Goal: Transaction & Acquisition: Purchase product/service

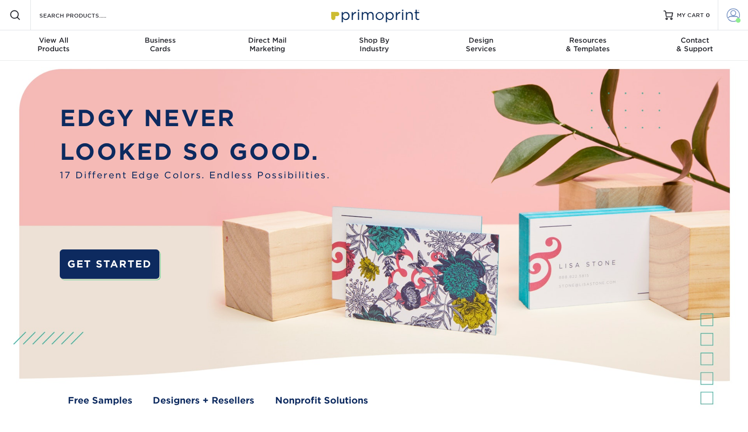
click at [732, 16] on span at bounding box center [733, 15] width 13 height 13
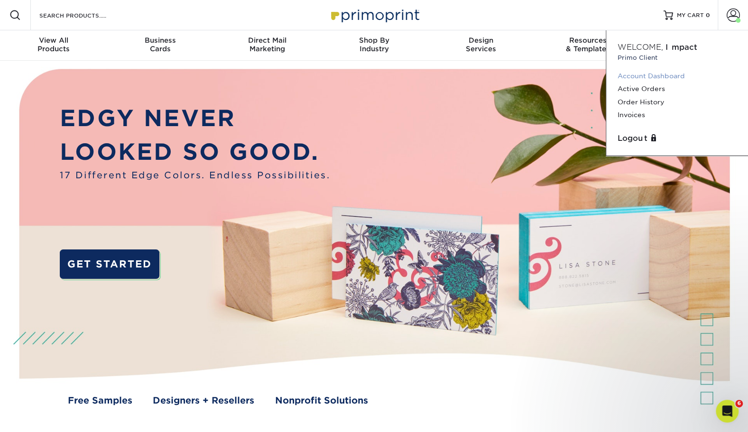
click at [656, 76] on link "Account Dashboard" at bounding box center [677, 76] width 119 height 13
click at [647, 94] on link "Active Orders" at bounding box center [677, 89] width 119 height 13
click at [646, 100] on link "Order History" at bounding box center [677, 102] width 119 height 13
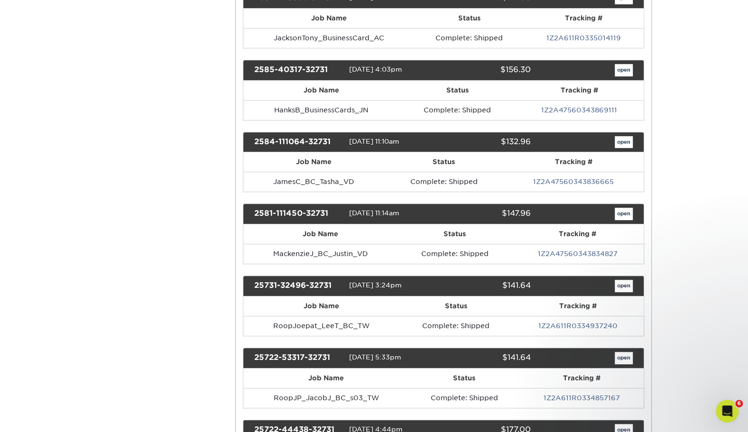
scroll to position [321, 0]
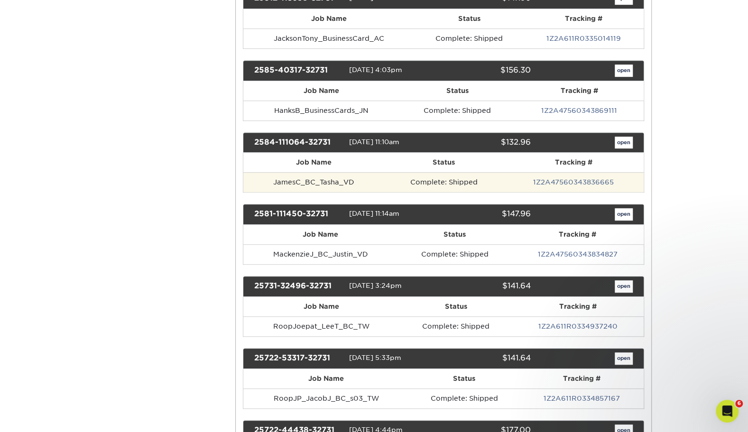
click at [337, 177] on td "JamesC_BC_Tasha_VD" at bounding box center [313, 182] width 141 height 20
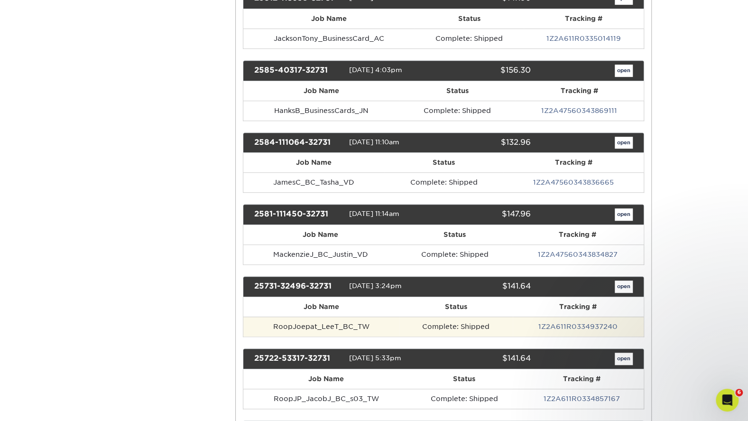
click at [394, 316] on td "RoopJoepat_LeeT_BC_TW" at bounding box center [321, 326] width 156 height 20
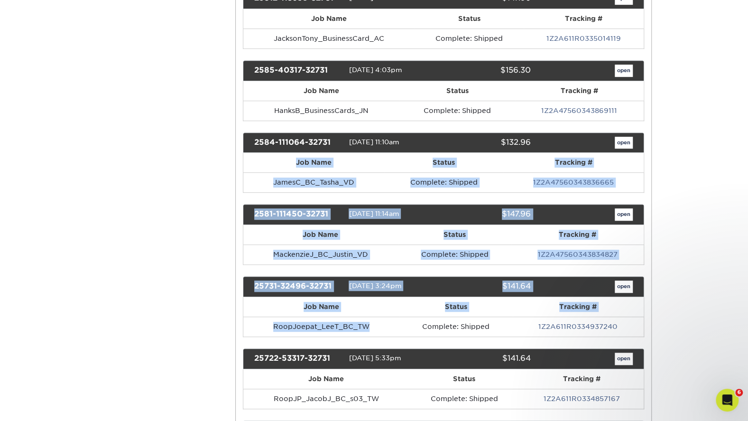
drag, startPoint x: 394, startPoint y: 315, endPoint x: 622, endPoint y: 138, distance: 288.4
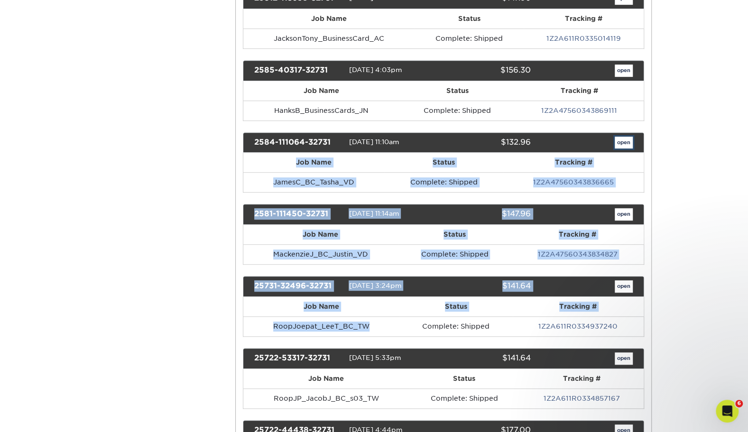
click at [622, 138] on link "open" at bounding box center [624, 143] width 18 height 12
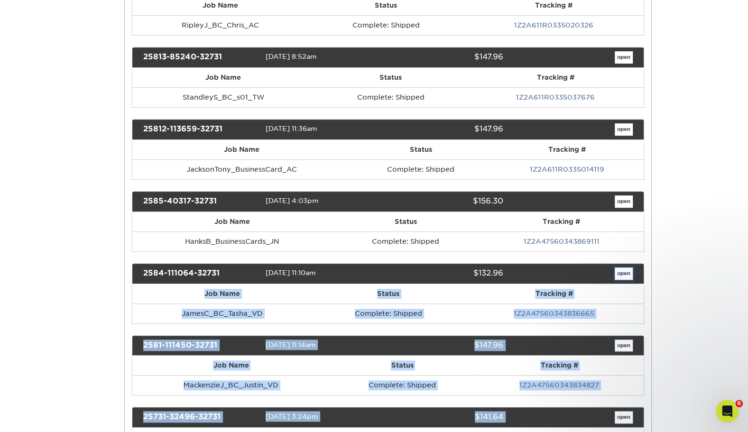
scroll to position [0, 0]
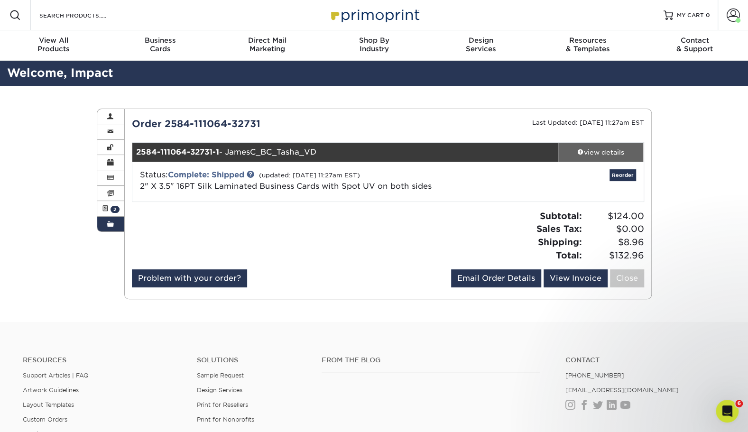
click at [603, 149] on div "view details" at bounding box center [600, 152] width 85 height 9
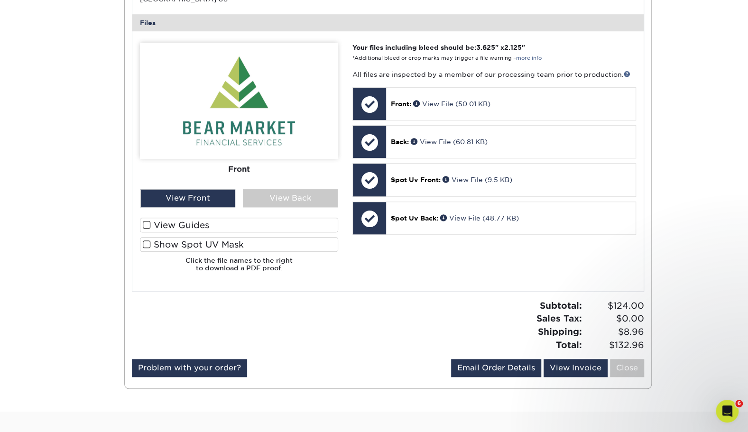
scroll to position [376, 0]
click at [572, 368] on link "View Invoice" at bounding box center [576, 369] width 64 height 18
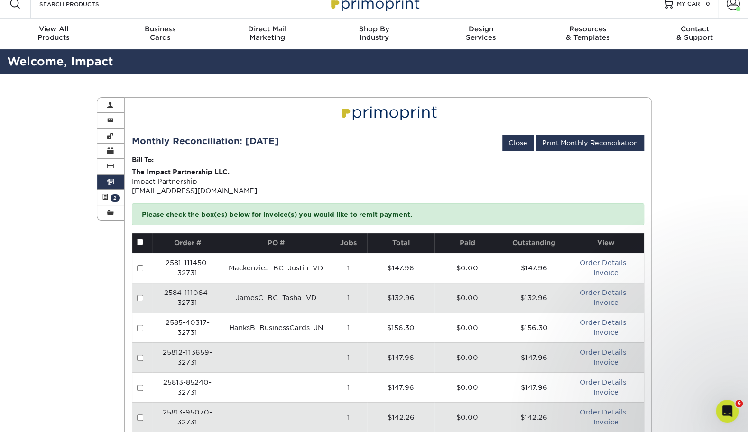
scroll to position [12, 0]
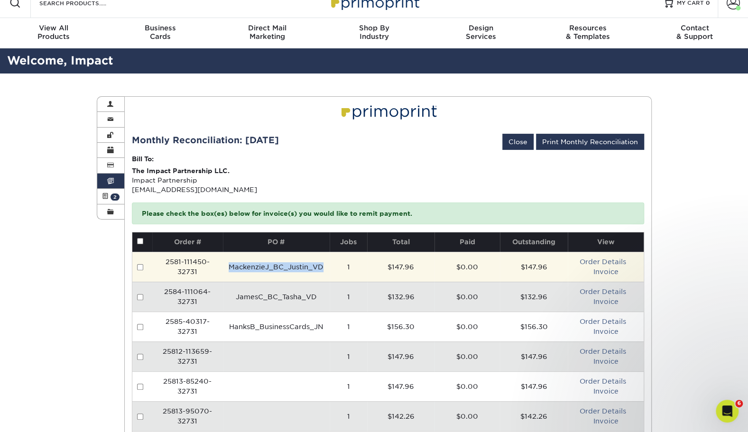
drag, startPoint x: 322, startPoint y: 268, endPoint x: 227, endPoint y: 271, distance: 94.9
click at [227, 271] on td "MackenzieJ_BC_Justin_VD" at bounding box center [276, 267] width 107 height 30
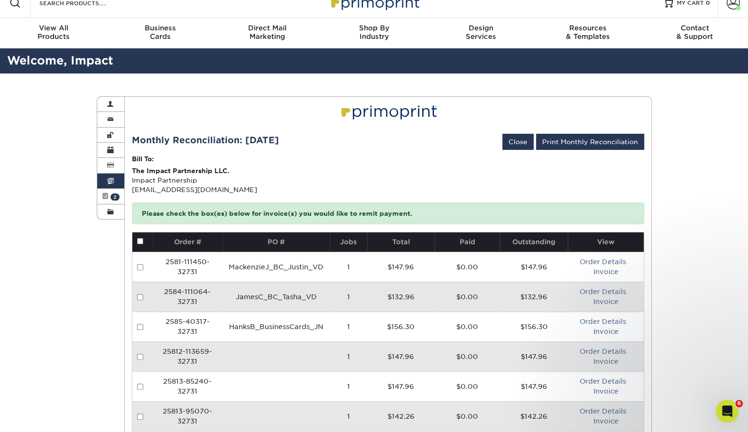
click at [689, 321] on div "Invoices Account Overview Contact Information Change Password Address Book Bill…" at bounding box center [374, 337] width 748 height 526
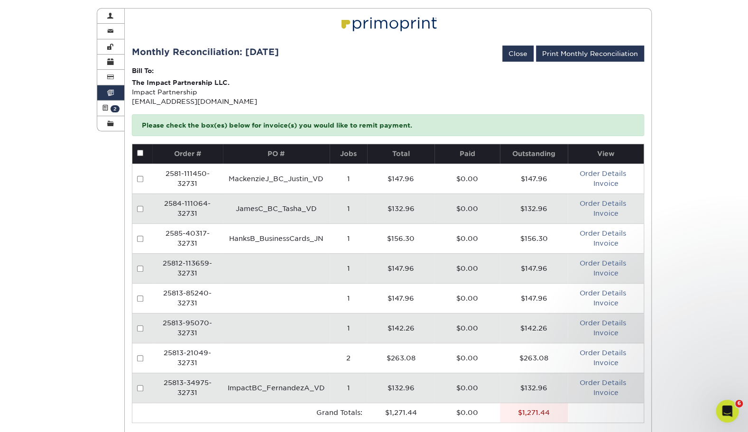
scroll to position [0, 0]
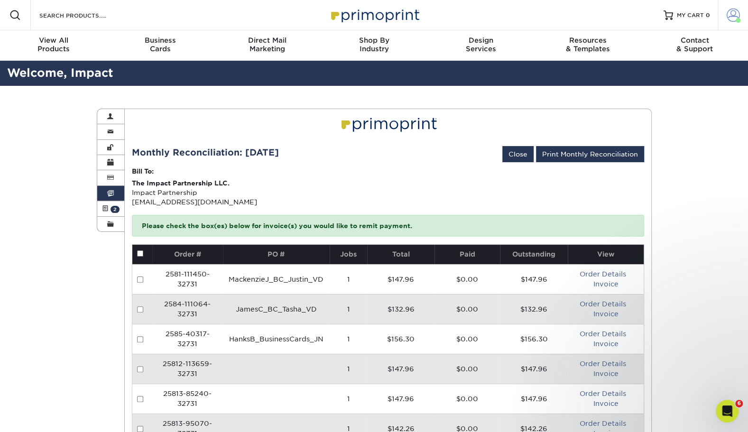
click at [731, 12] on span at bounding box center [733, 15] width 13 height 13
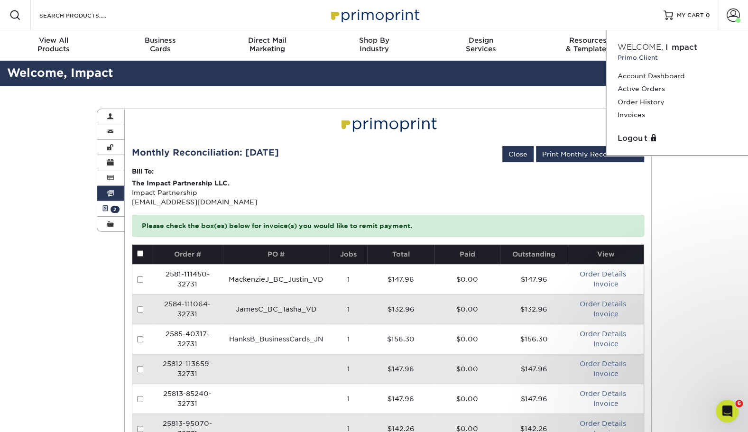
click at [113, 205] on link "Active Orders 2" at bounding box center [111, 208] width 28 height 15
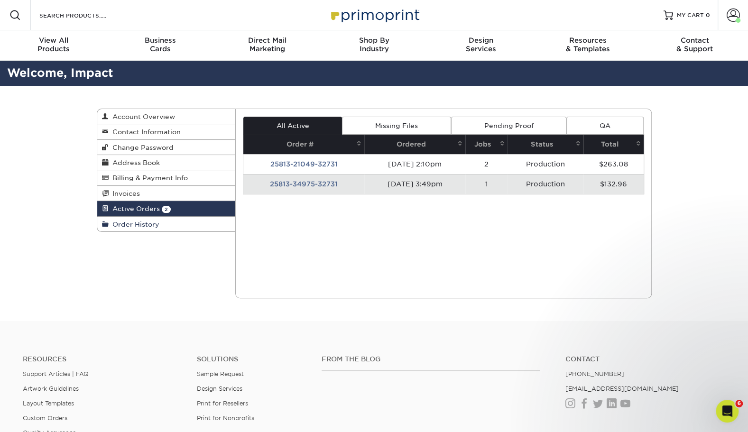
click at [145, 218] on link "Order History" at bounding box center [166, 224] width 138 height 15
click at [142, 226] on span "Order History" at bounding box center [134, 225] width 51 height 8
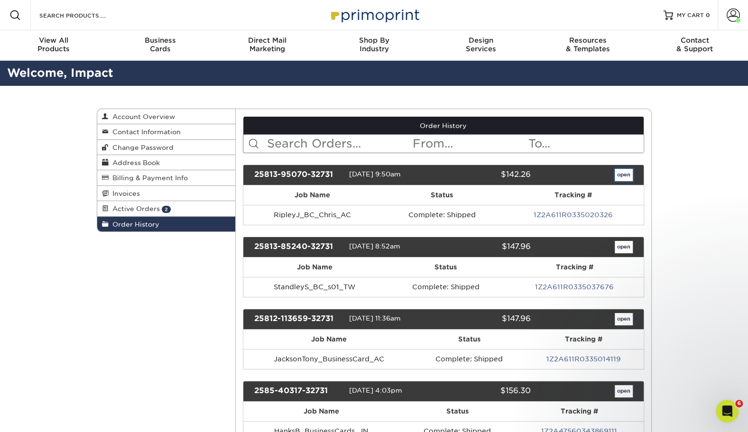
click at [622, 173] on link "open" at bounding box center [624, 175] width 18 height 12
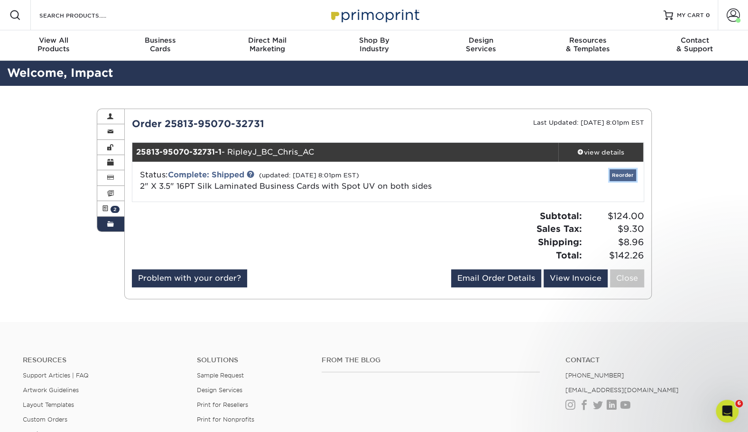
click at [620, 174] on link "Reorder" at bounding box center [622, 175] width 27 height 12
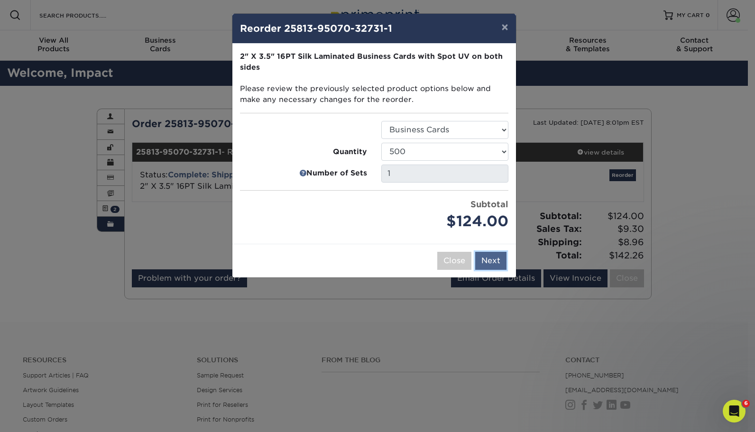
click at [498, 258] on button "Next" at bounding box center [490, 261] width 31 height 18
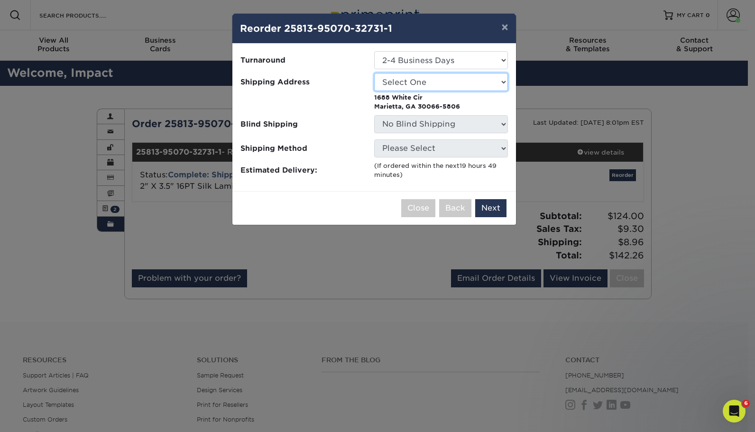
click at [428, 74] on select "Select One Andrew Hansen - Palm Spring, Suite 3 Abe Lumin" at bounding box center [441, 82] width 134 height 18
select select "83615"
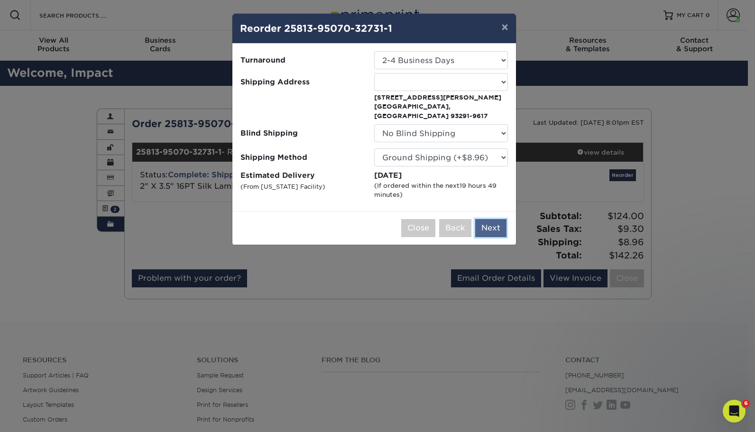
click at [484, 220] on button "Next" at bounding box center [490, 228] width 31 height 18
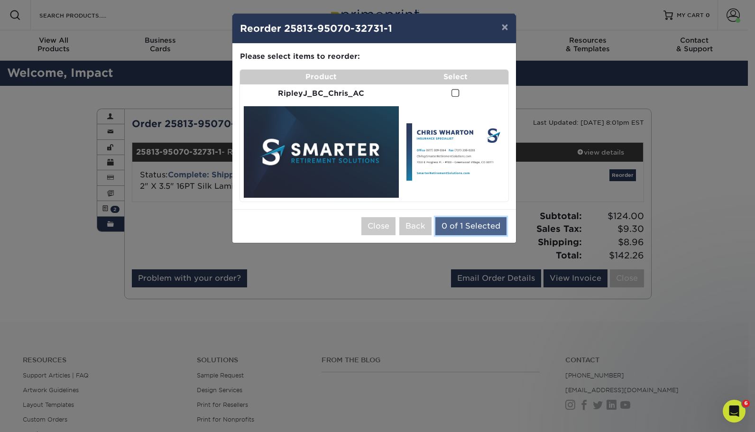
click at [481, 222] on button "0 of 1 Selected" at bounding box center [470, 226] width 71 height 18
click at [453, 97] on span at bounding box center [456, 93] width 8 height 9
click at [0, 0] on input "checkbox" at bounding box center [0, 0] width 0 height 0
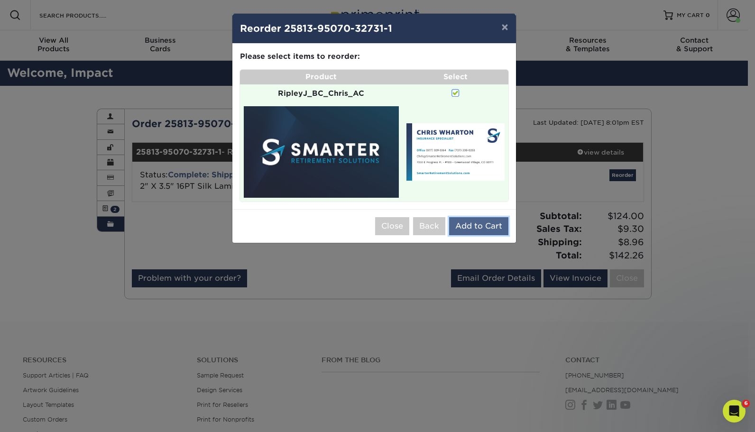
click at [463, 227] on button "Add to Cart" at bounding box center [478, 226] width 59 height 18
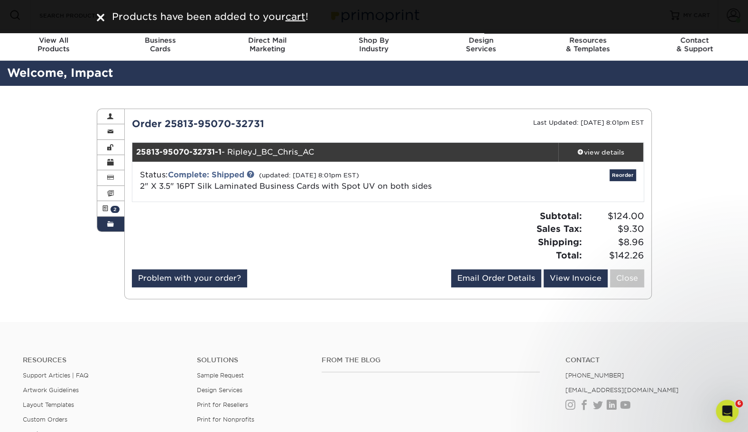
click at [696, 126] on div "Order History Account Overview Contact Information Change Password Address Book…" at bounding box center [374, 204] width 748 height 236
click at [297, 23] on div "Products have been added to your cart !" at bounding box center [380, 16] width 544 height 14
click at [296, 22] on u "cart" at bounding box center [296, 16] width 20 height 11
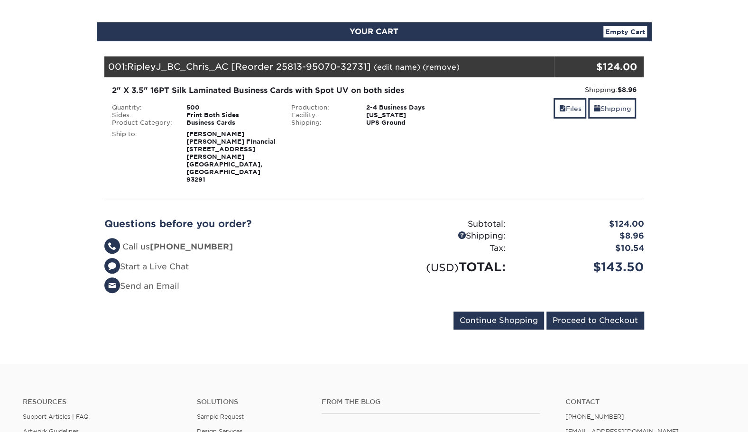
scroll to position [87, 0]
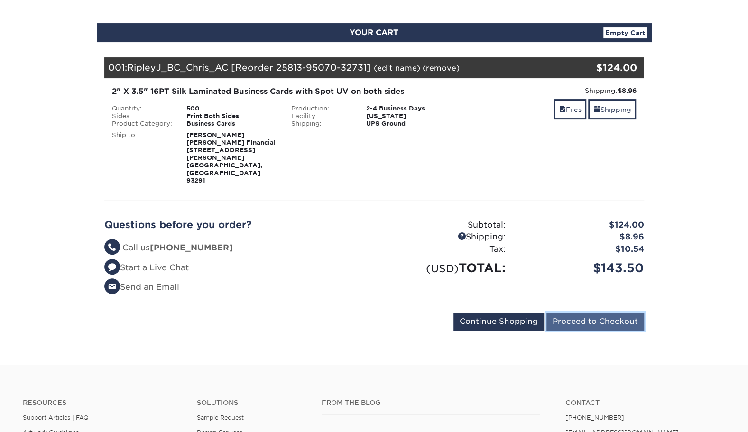
click at [595, 313] on input "Proceed to Checkout" at bounding box center [595, 322] width 98 height 18
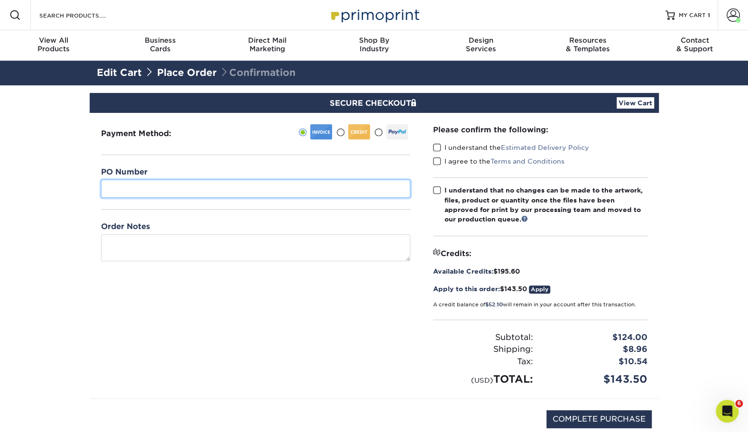
click at [222, 187] on input "text" at bounding box center [255, 189] width 309 height 18
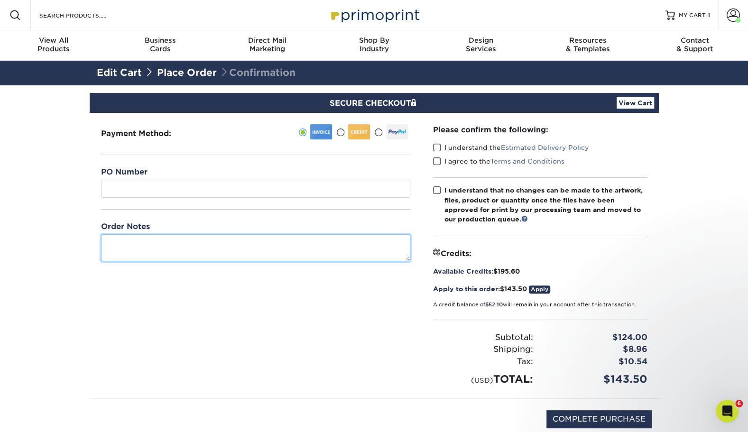
click at [316, 250] on textarea at bounding box center [255, 247] width 309 height 27
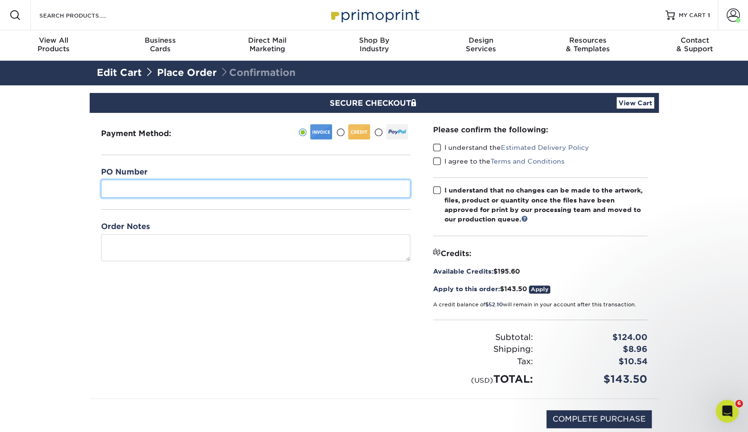
click at [275, 181] on input "text" at bounding box center [255, 189] width 309 height 18
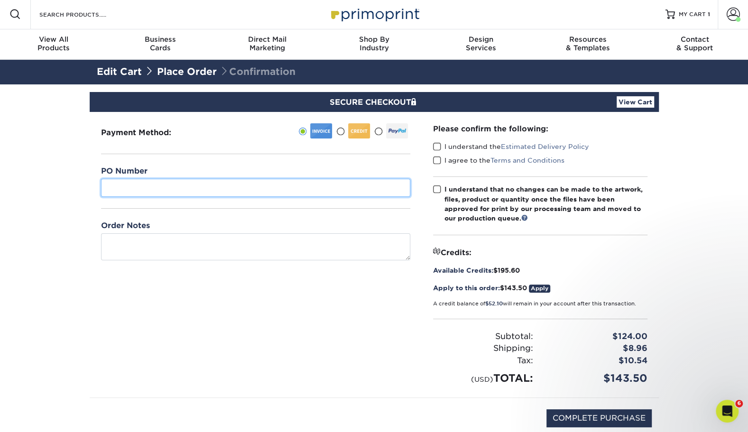
scroll to position [7, 0]
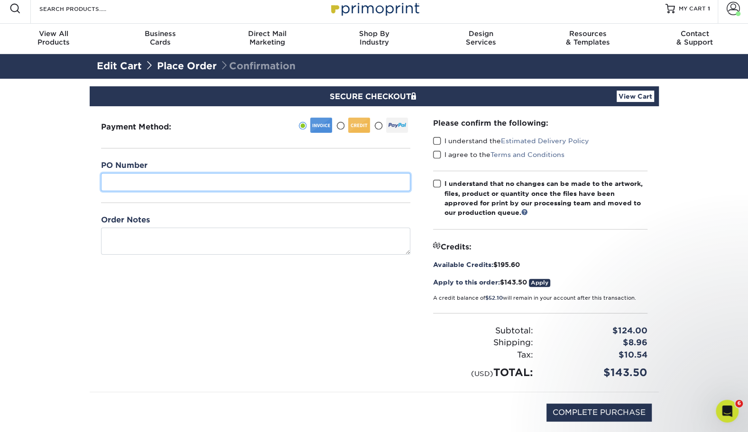
click at [193, 183] on input "text" at bounding box center [255, 182] width 309 height 18
click at [214, 185] on input "text" at bounding box center [255, 182] width 309 height 18
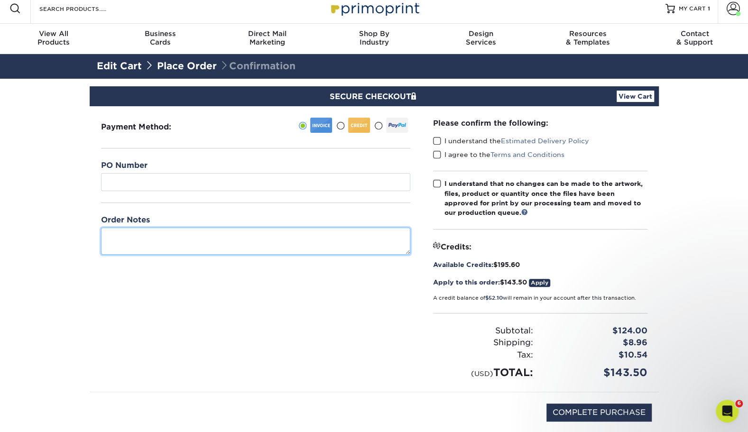
click at [362, 243] on textarea at bounding box center [255, 241] width 309 height 27
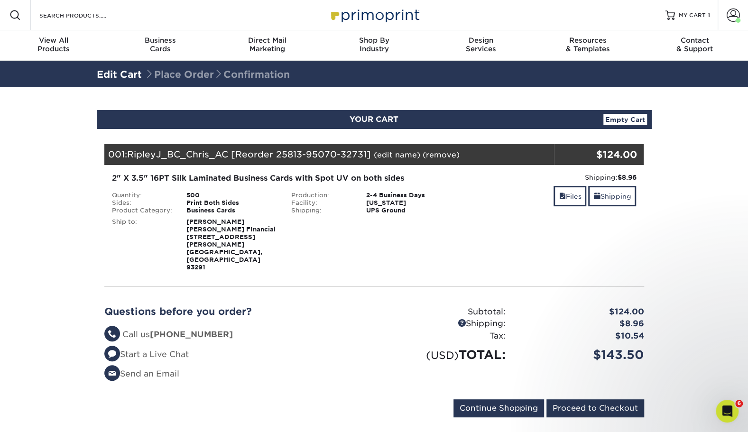
click at [550, 295] on div "Questions before you order? Questions? Call us [PHONE_NUMBER] Start a Live Chat…" at bounding box center [374, 347] width 554 height 105
click at [411, 330] on div "Tax:" at bounding box center [443, 336] width 138 height 12
click at [689, 268] on section "YOUR CART Empty Cart Your Cart is Empty View Account Active Orders Order Histor…" at bounding box center [374, 269] width 748 height 364
click at [646, 346] on div "$143.50" at bounding box center [582, 355] width 138 height 18
click at [734, 19] on span at bounding box center [733, 15] width 13 height 13
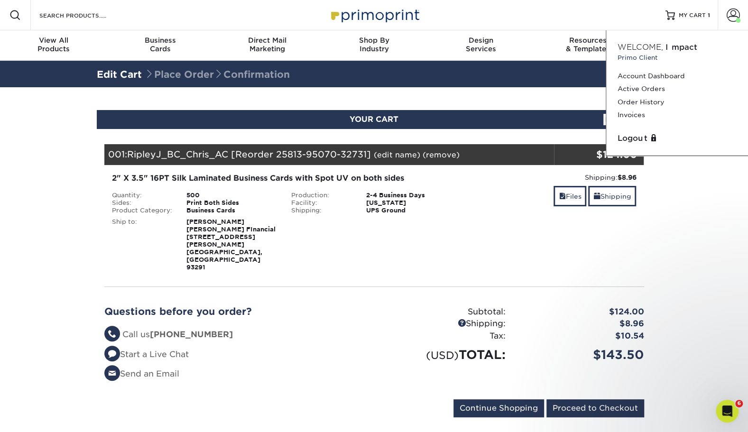
click at [512, 330] on div "Tax:" at bounding box center [443, 336] width 138 height 12
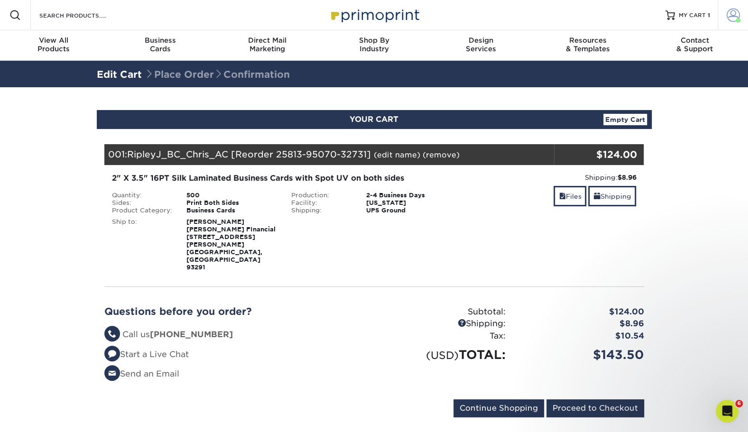
click at [729, 21] on span at bounding box center [733, 15] width 13 height 13
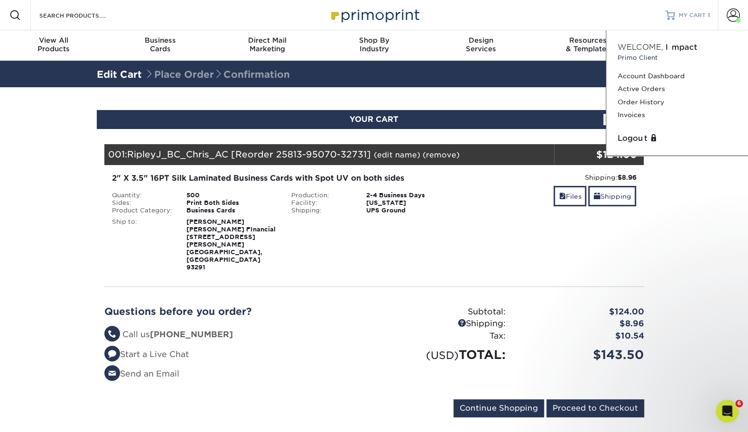
click at [686, 8] on link "MY CART 1" at bounding box center [687, 15] width 45 height 30
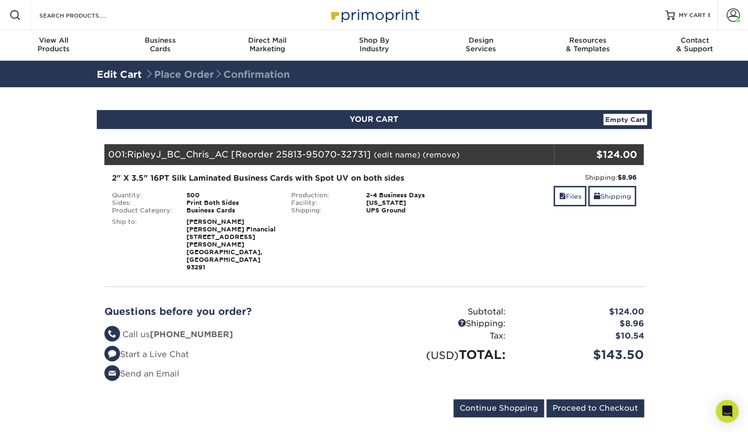
click at [508, 406] on section "YOUR CART Empty Cart Your Cart is Empty View Account Active Orders Order Histor…" at bounding box center [374, 269] width 748 height 364
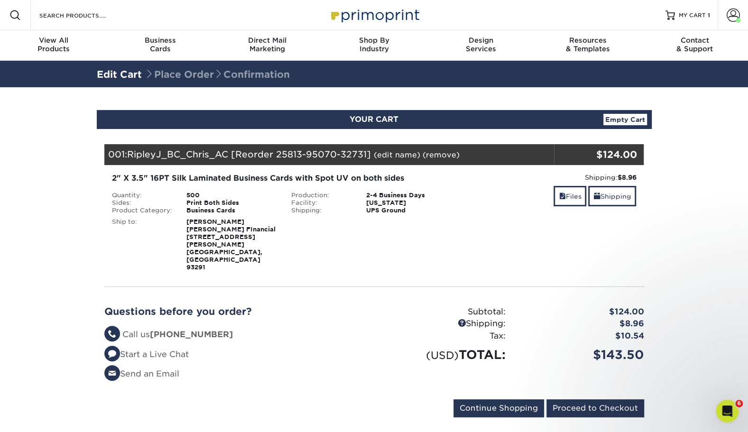
click at [554, 417] on section "YOUR CART Empty Cart Your Cart is Empty View Account Active Orders Order Histor…" at bounding box center [374, 269] width 748 height 364
click at [464, 212] on div "Shipping: $8.96 Discount: - $0.00 Files Shipping" at bounding box center [554, 222] width 180 height 99
click at [452, 154] on link "(remove)" at bounding box center [441, 154] width 37 height 9
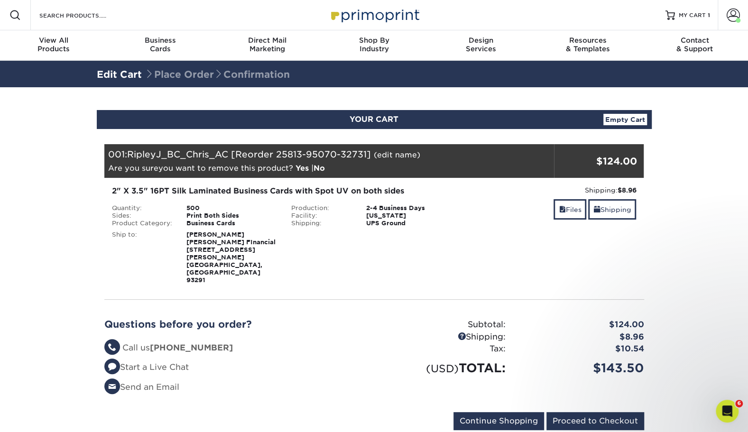
click at [479, 244] on div "Shipping: $8.96 Discount: - $0.00 Files Shipping" at bounding box center [554, 234] width 180 height 99
click at [301, 168] on link "Yes" at bounding box center [301, 168] width 13 height 9
